Goal: Transaction & Acquisition: Purchase product/service

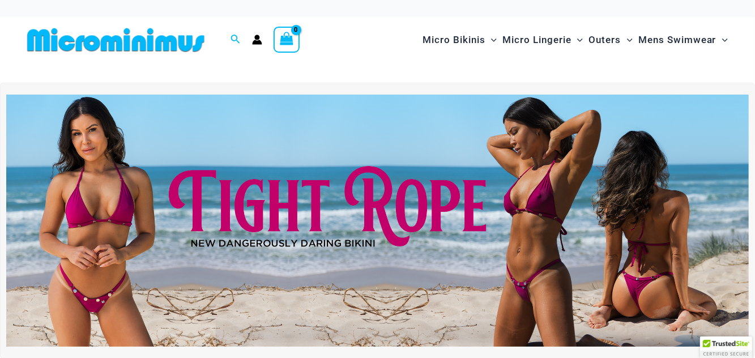
click at [525, 200] on img at bounding box center [377, 221] width 742 height 253
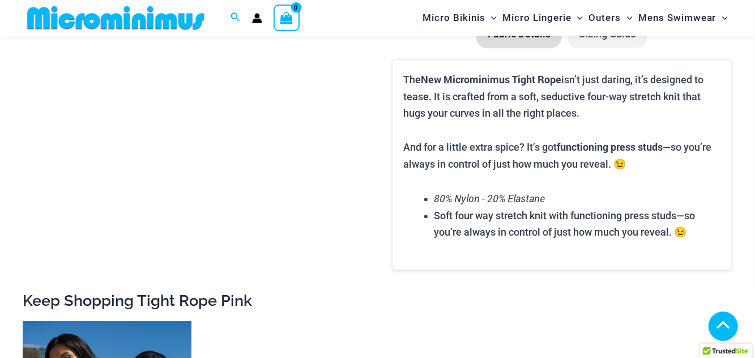
scroll to position [1576, 0]
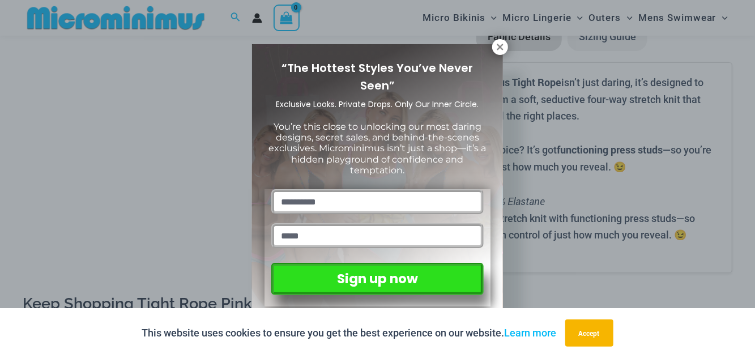
click at [501, 46] on icon at bounding box center [500, 47] width 6 height 6
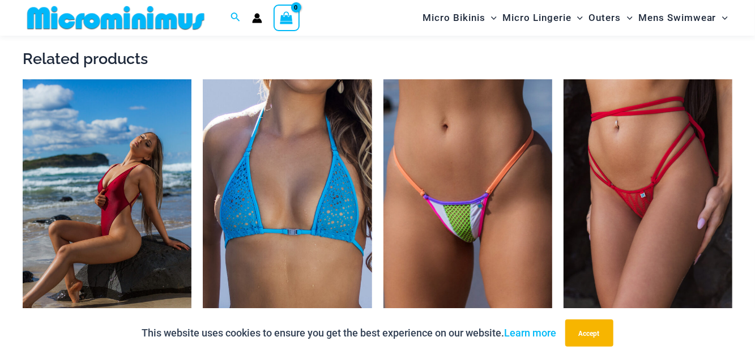
scroll to position [2197, 0]
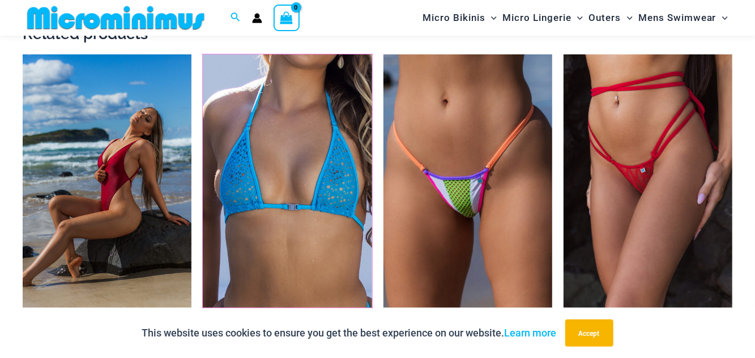
click at [203, 54] on img at bounding box center [203, 54] width 0 height 0
